Goal: Task Accomplishment & Management: Manage account settings

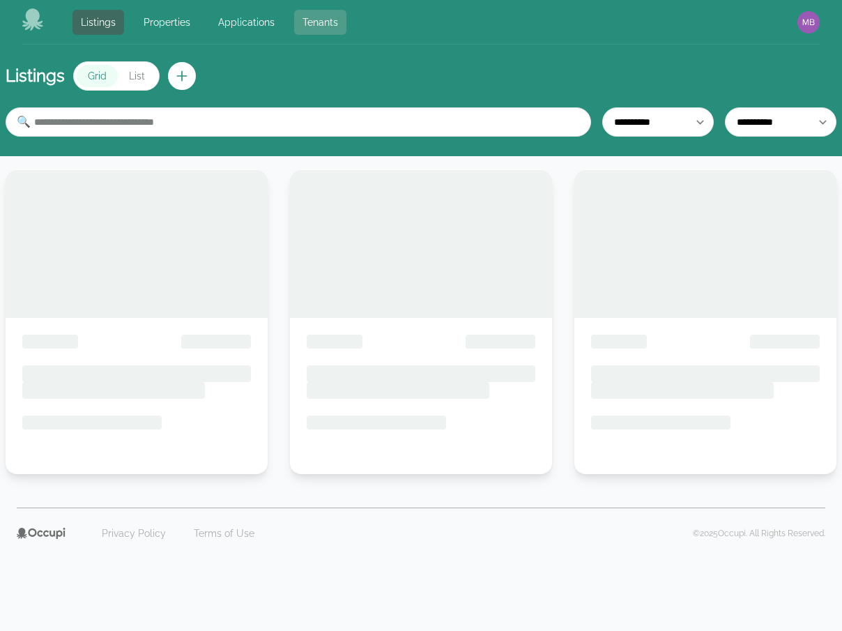
click at [307, 26] on link "Tenants" at bounding box center [320, 22] width 52 height 25
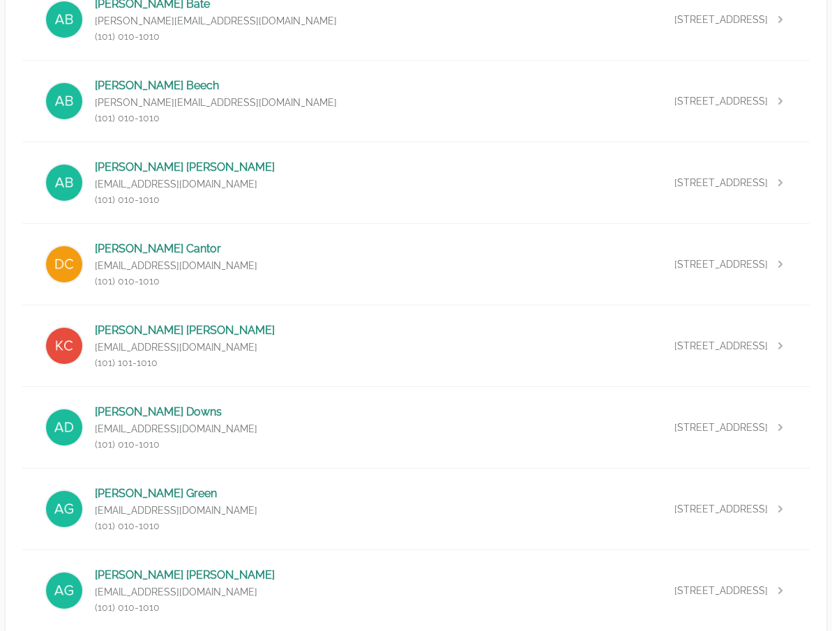
scroll to position [1004, 0]
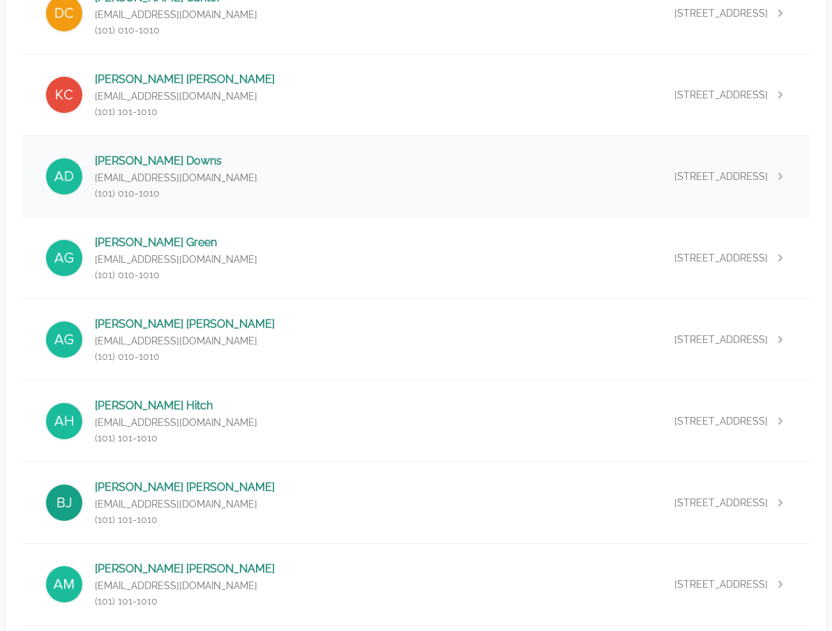
click at [370, 186] on div "Andy Downs adowns@email.com (101) 010-1010 1 Brutis Drive, Columbus, OH 43201" at bounding box center [415, 176] width 787 height 81
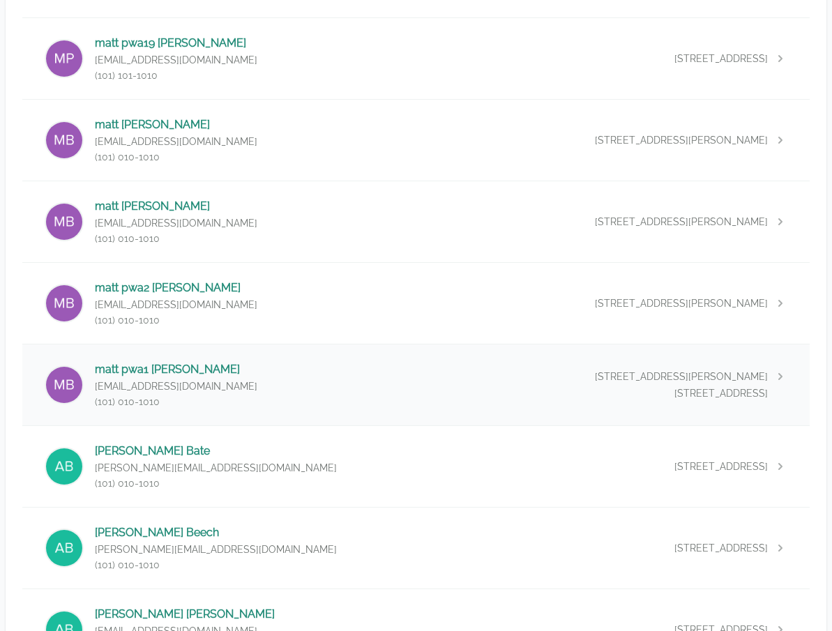
scroll to position [335, 0]
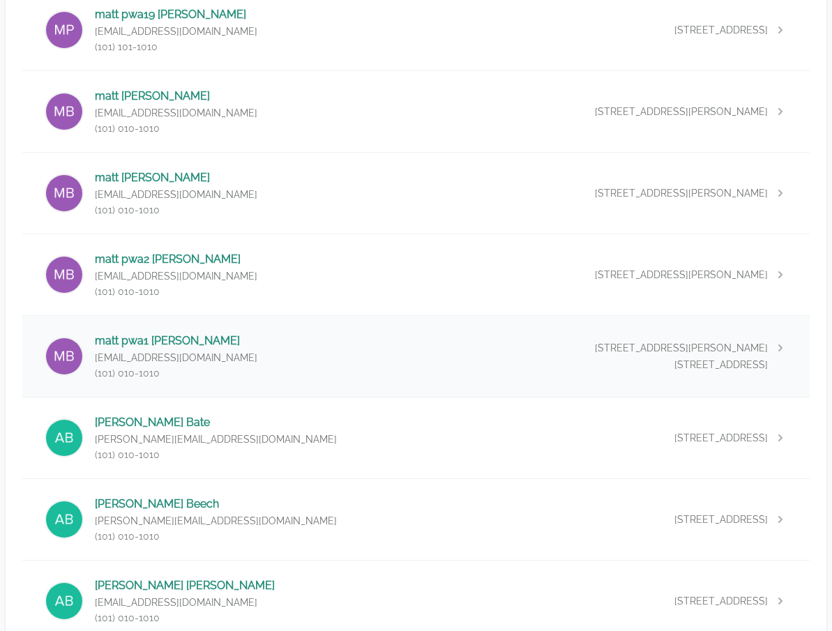
click at [443, 346] on div "matt pwa1 barnicle barniclematt+pwa1@gmail.com (101) 010-1010 14393 Montgomery …" at bounding box center [415, 356] width 787 height 81
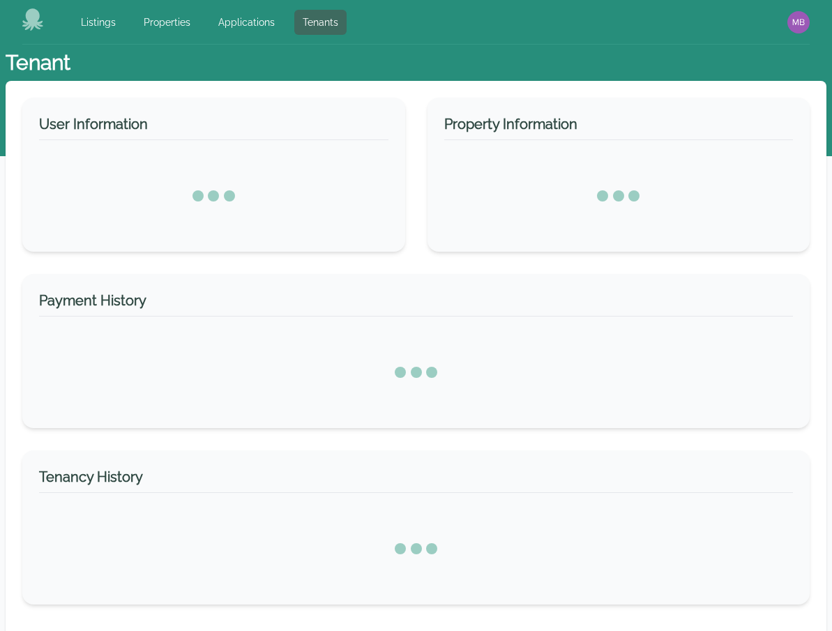
select select "*"
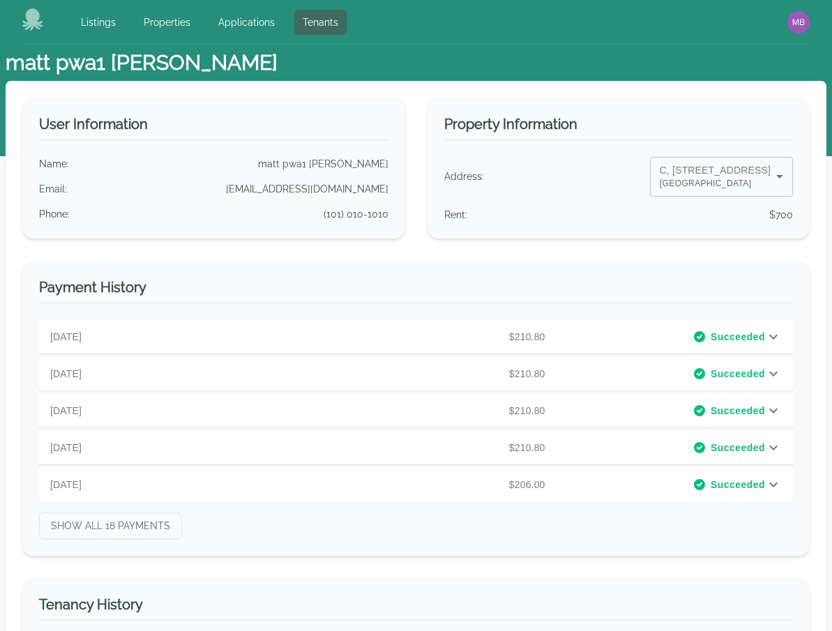
click at [694, 176] on body "Listings Properties Applications Tenants Open main menu Open user menu matt pwa…" at bounding box center [416, 315] width 832 height 631
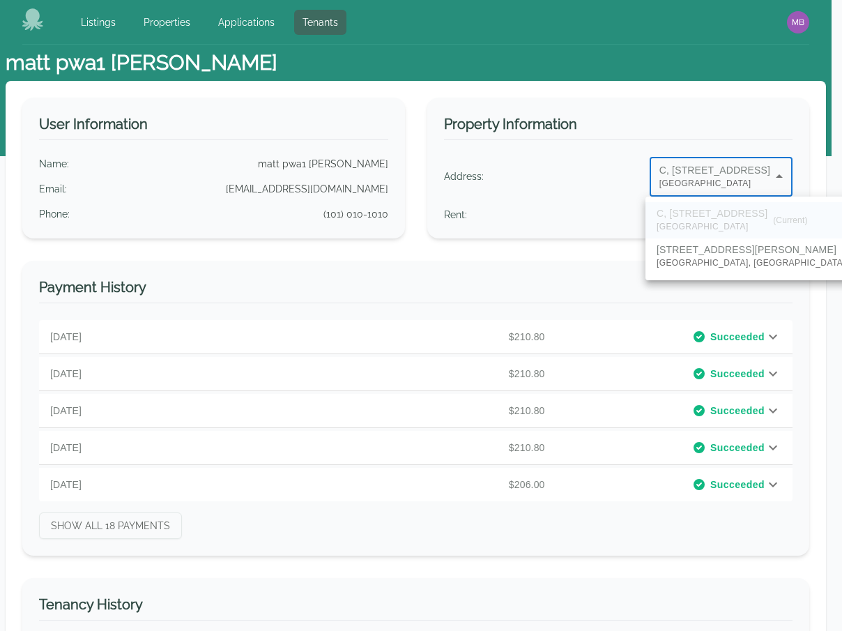
click at [709, 257] on span "Cincinnati, OH, 45122" at bounding box center [766, 264] width 219 height 14
type input "**"
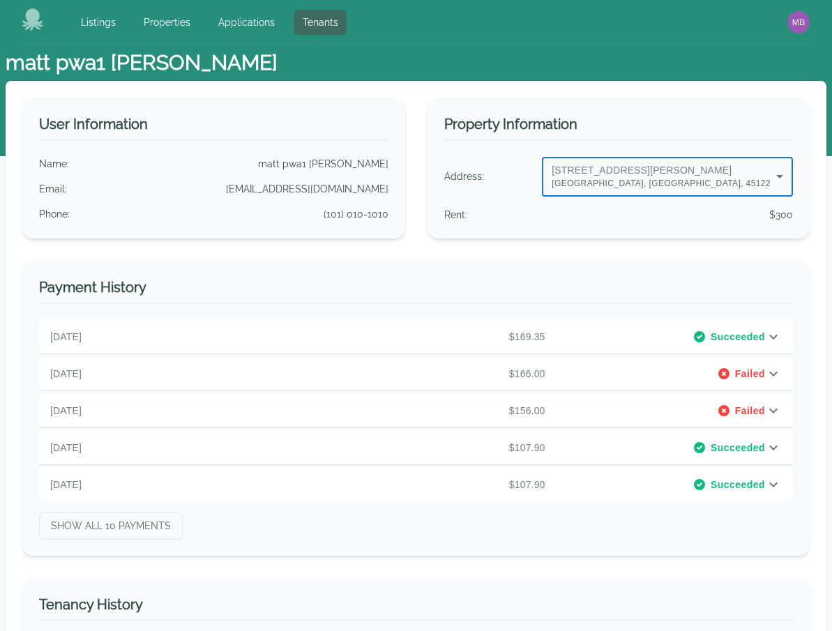
click at [505, 264] on div "Payment History August 9, 2025 $169.35 Succeeded PAYMENT DETAILS ACH Return Fee…" at bounding box center [415, 408] width 787 height 295
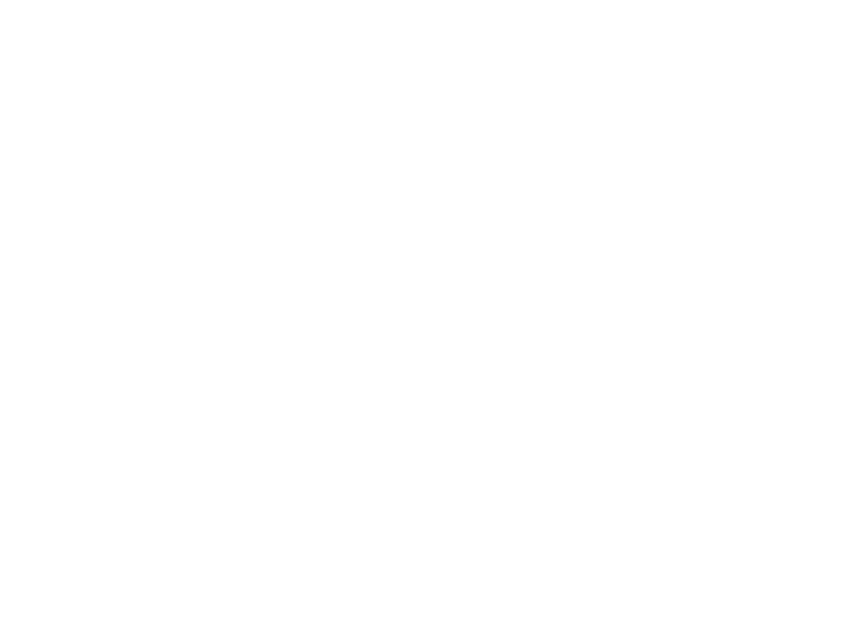
select select "*"
